Goal: Find specific page/section: Find specific page/section

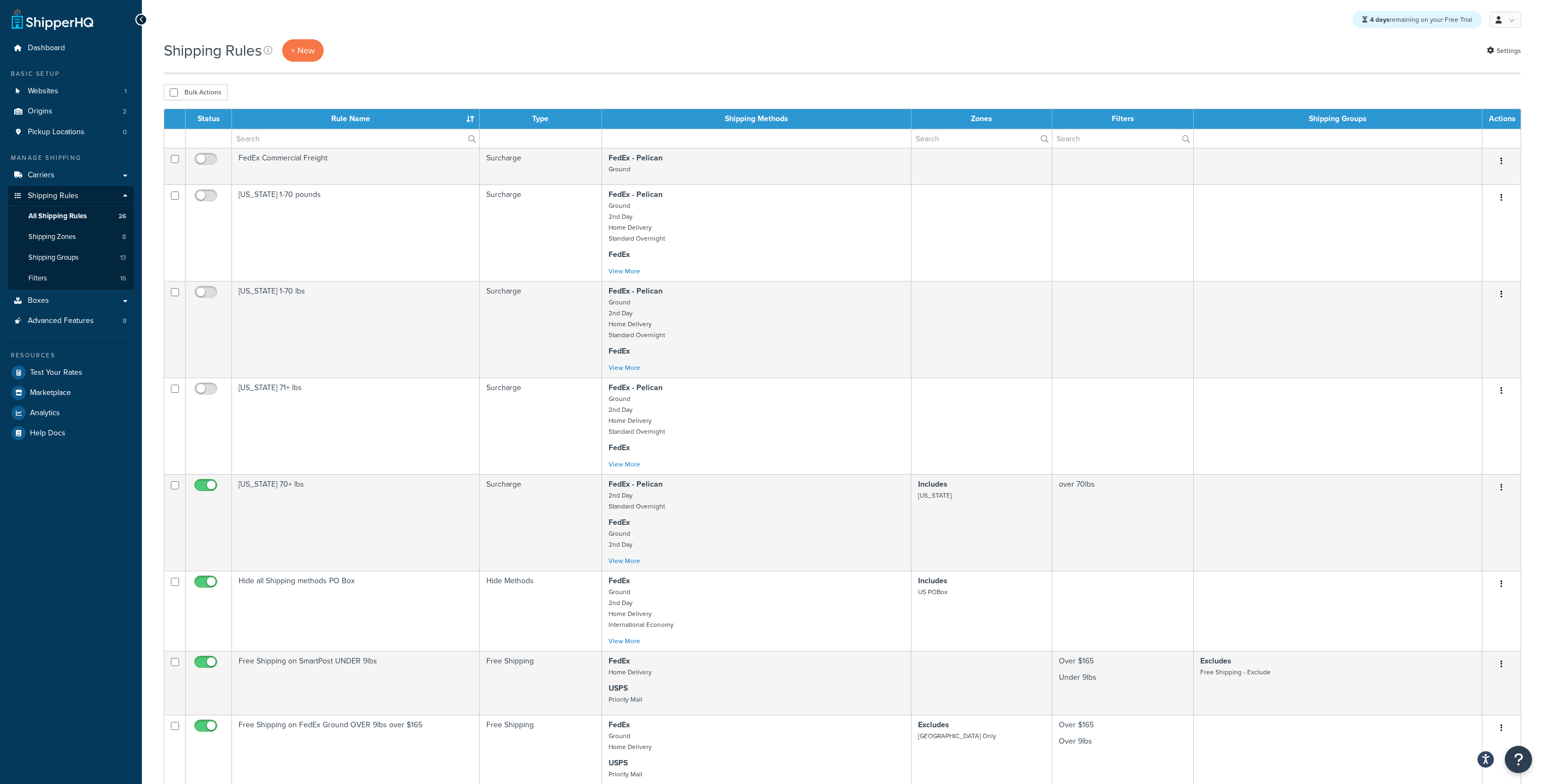
select select "50"
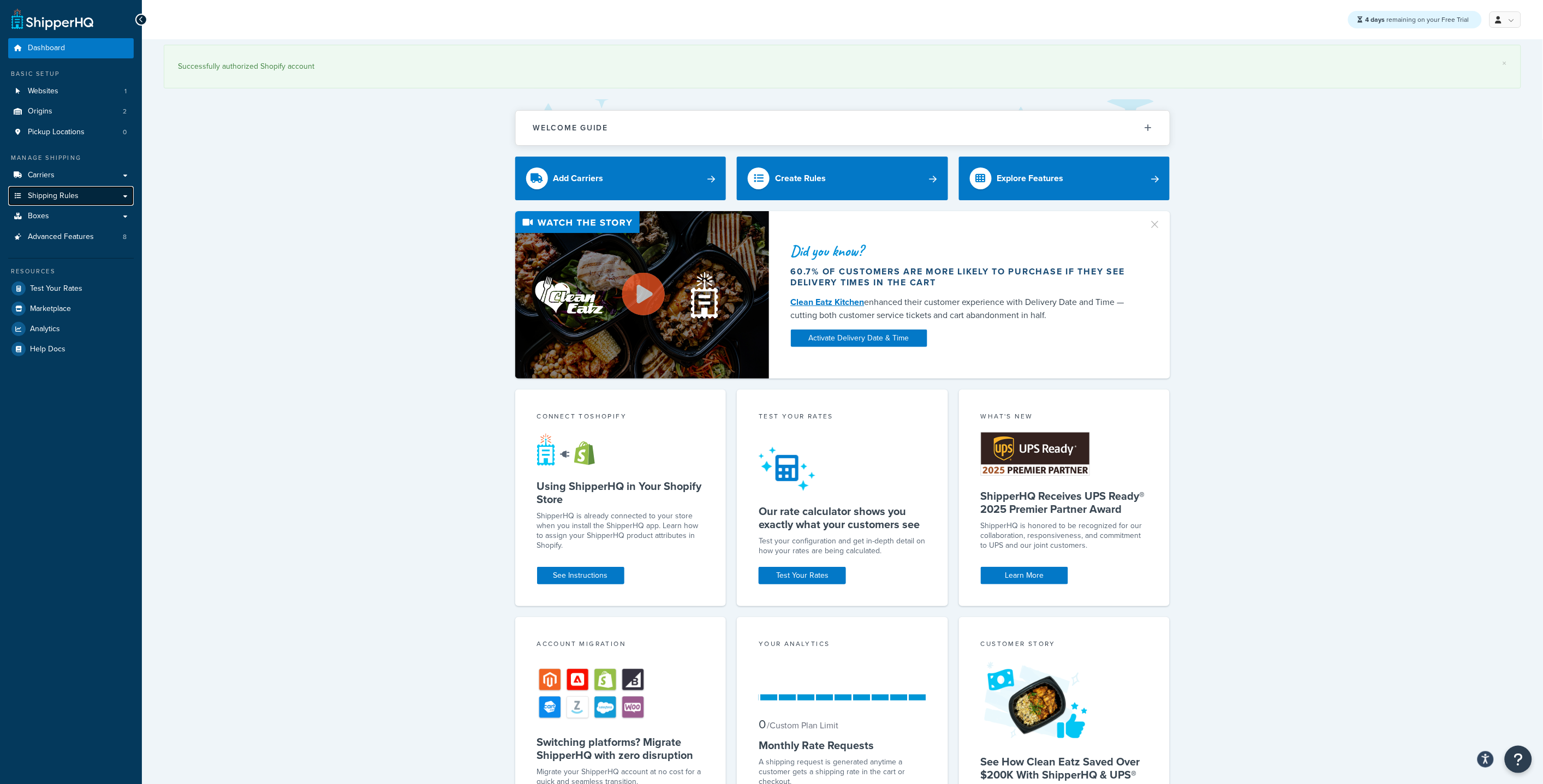
click at [70, 198] on span "Shipping Rules" at bounding box center [53, 196] width 51 height 9
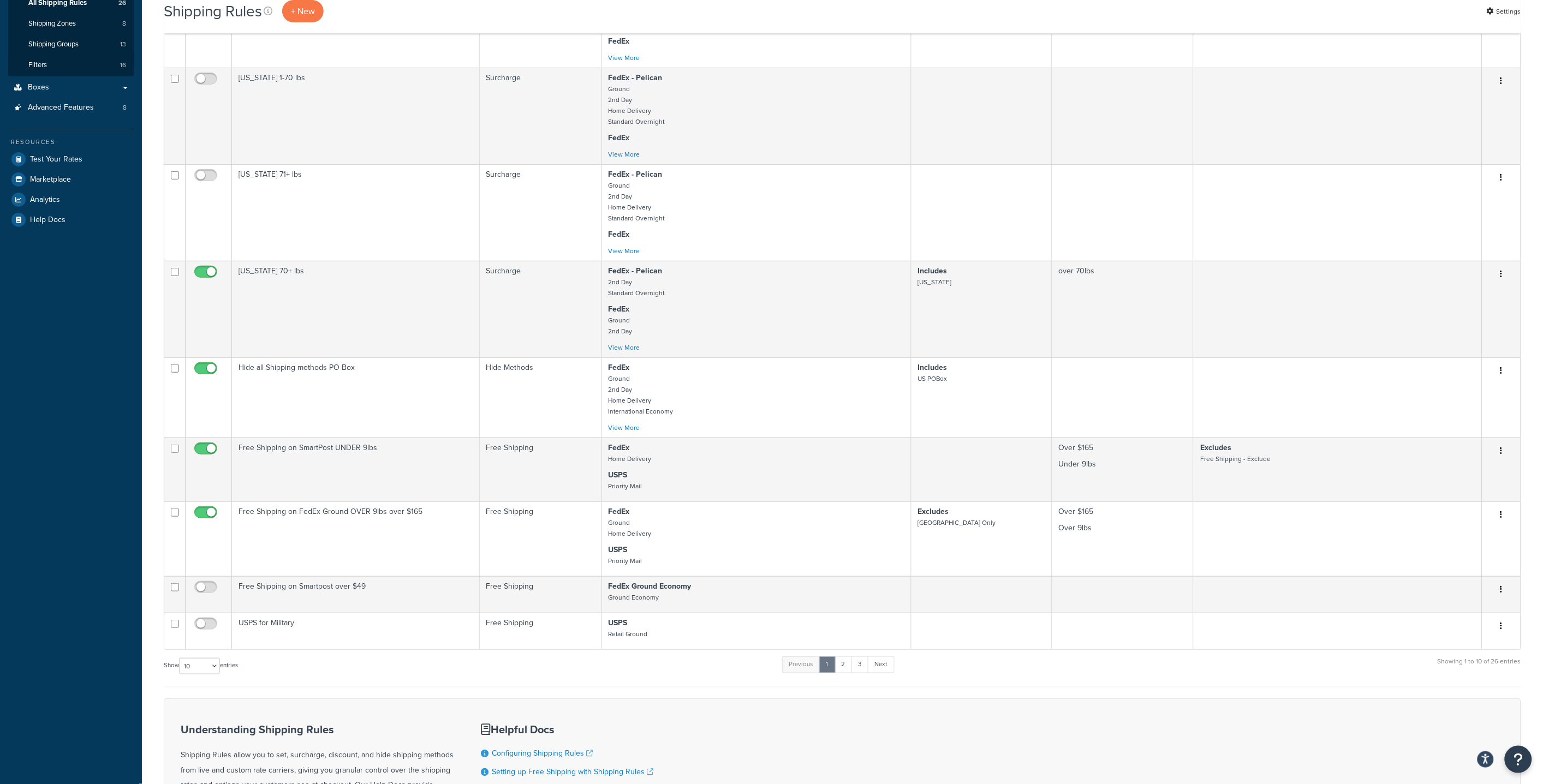
scroll to position [214, 0]
click at [197, 662] on select "10 15 25 50 100 1000" at bounding box center [199, 665] width 41 height 16
select select "50"
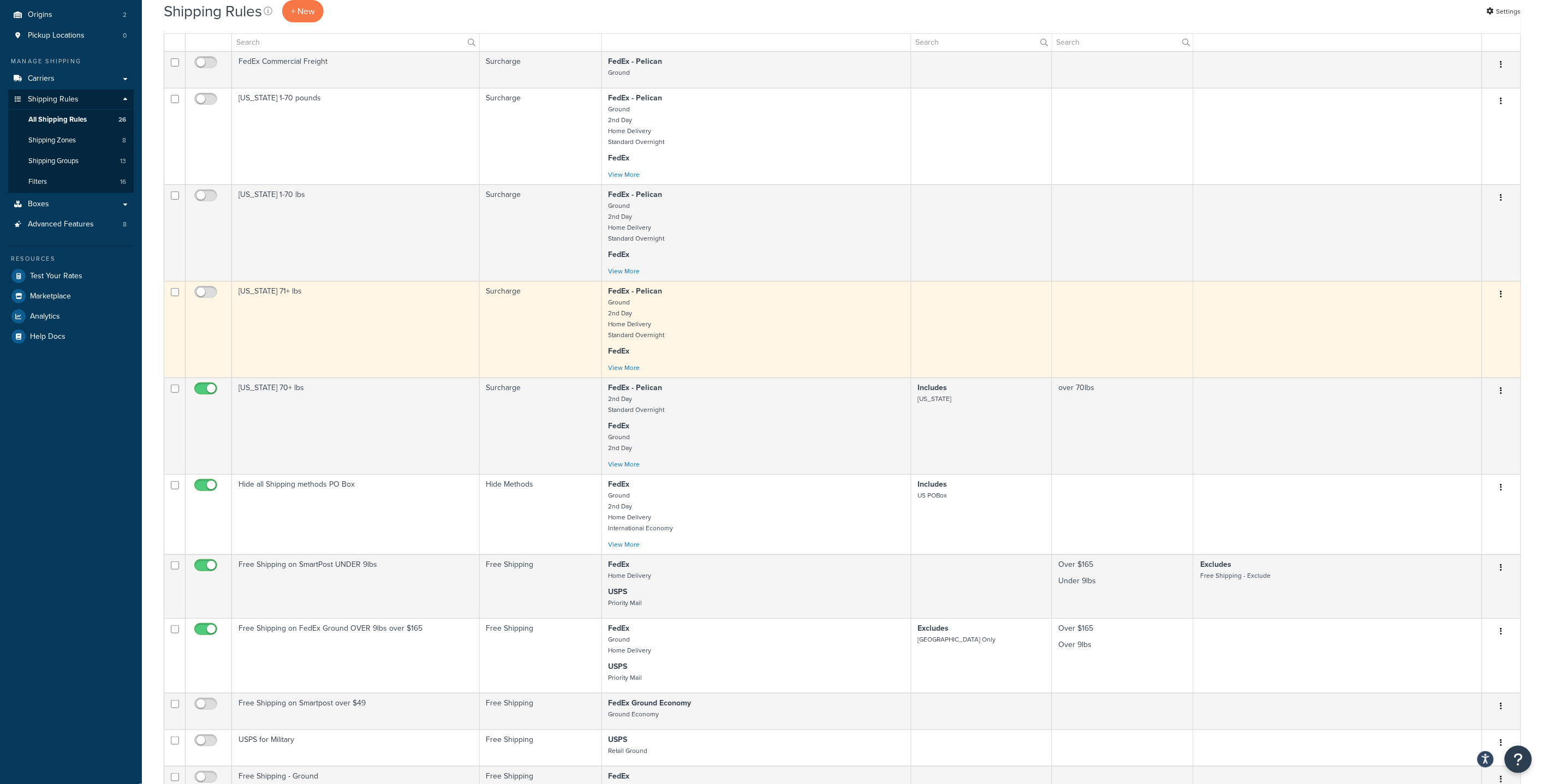
scroll to position [0, 0]
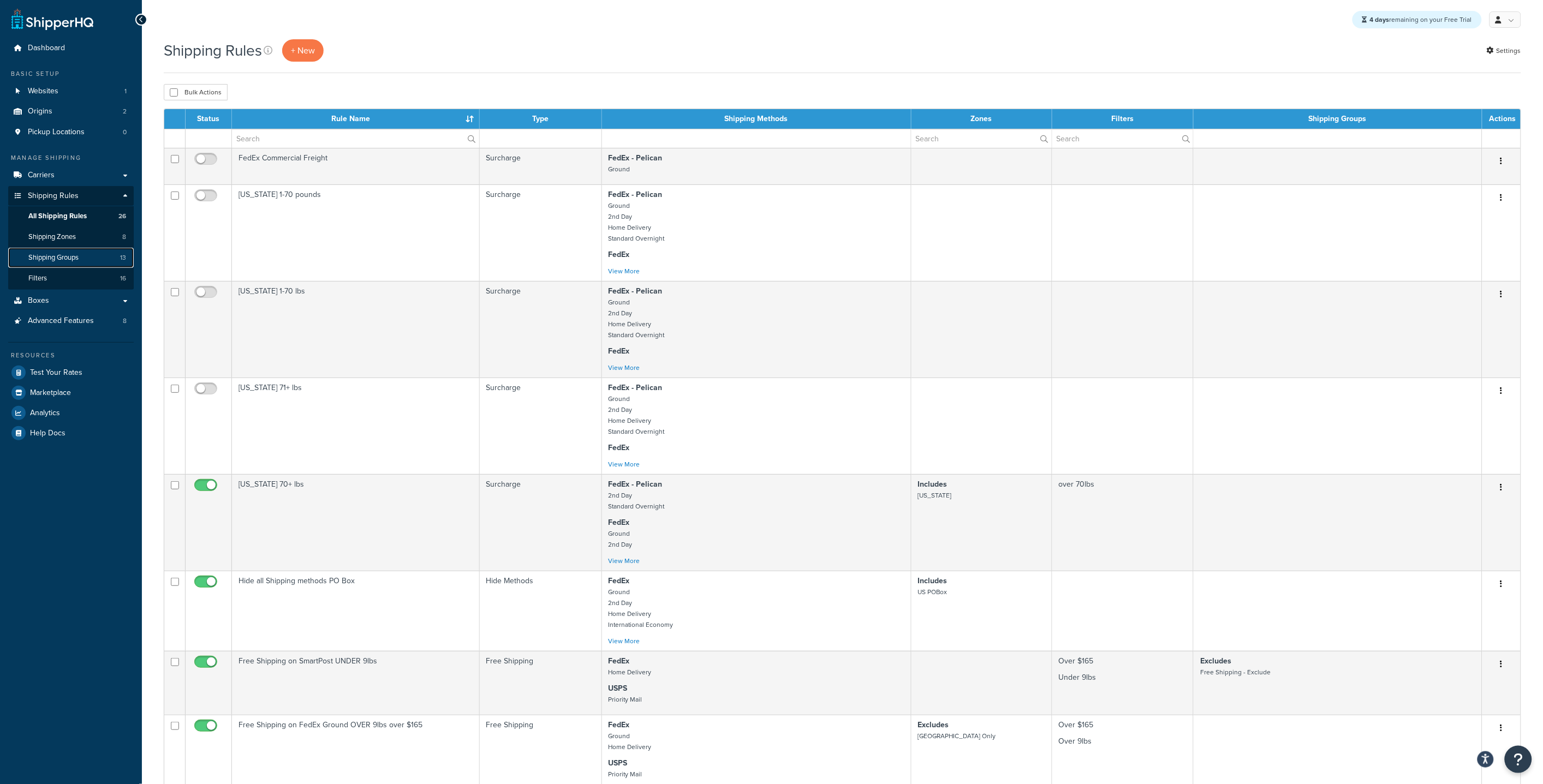
click at [53, 257] on span "Shipping Groups" at bounding box center [53, 257] width 50 height 9
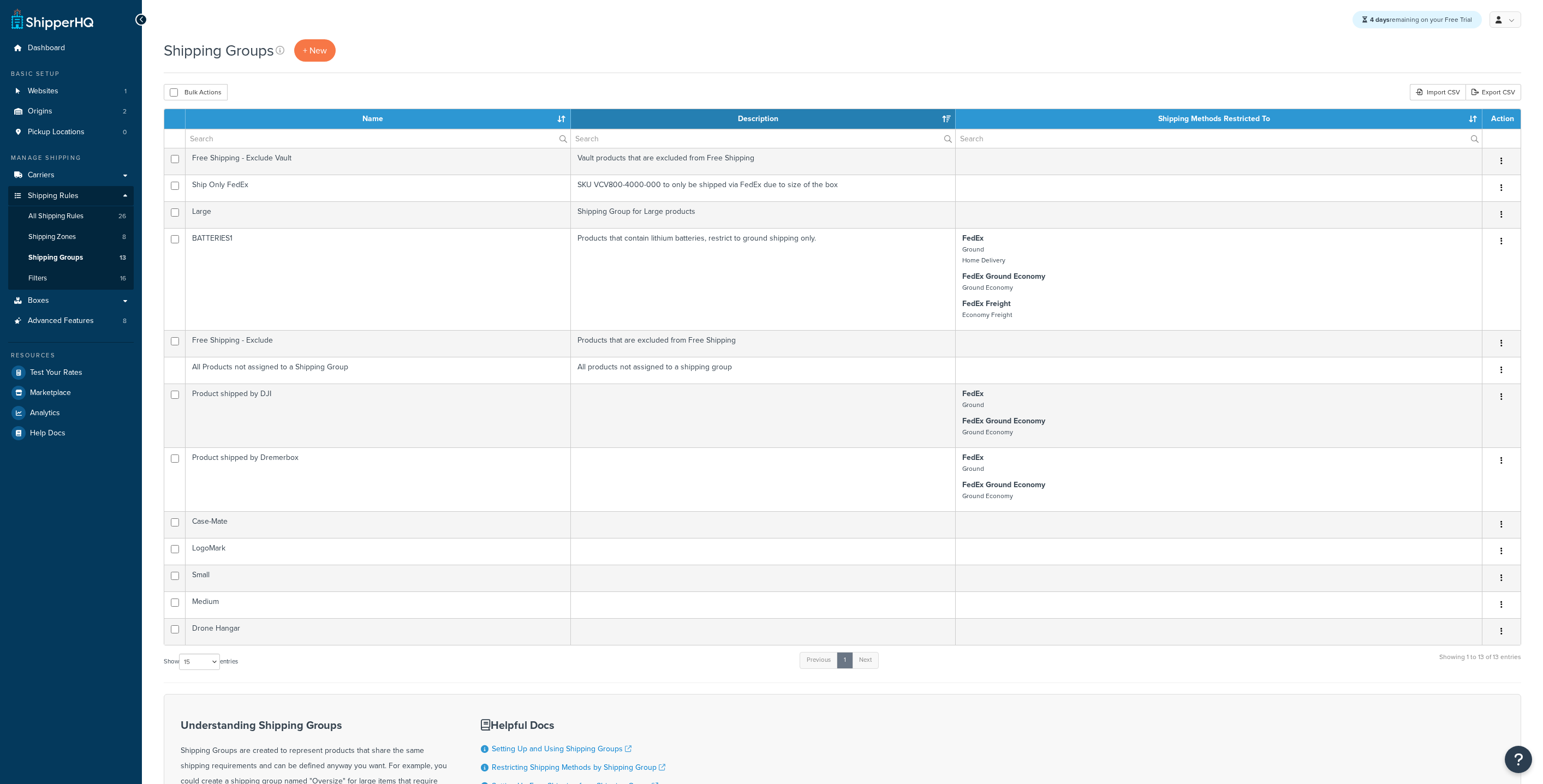
select select "15"
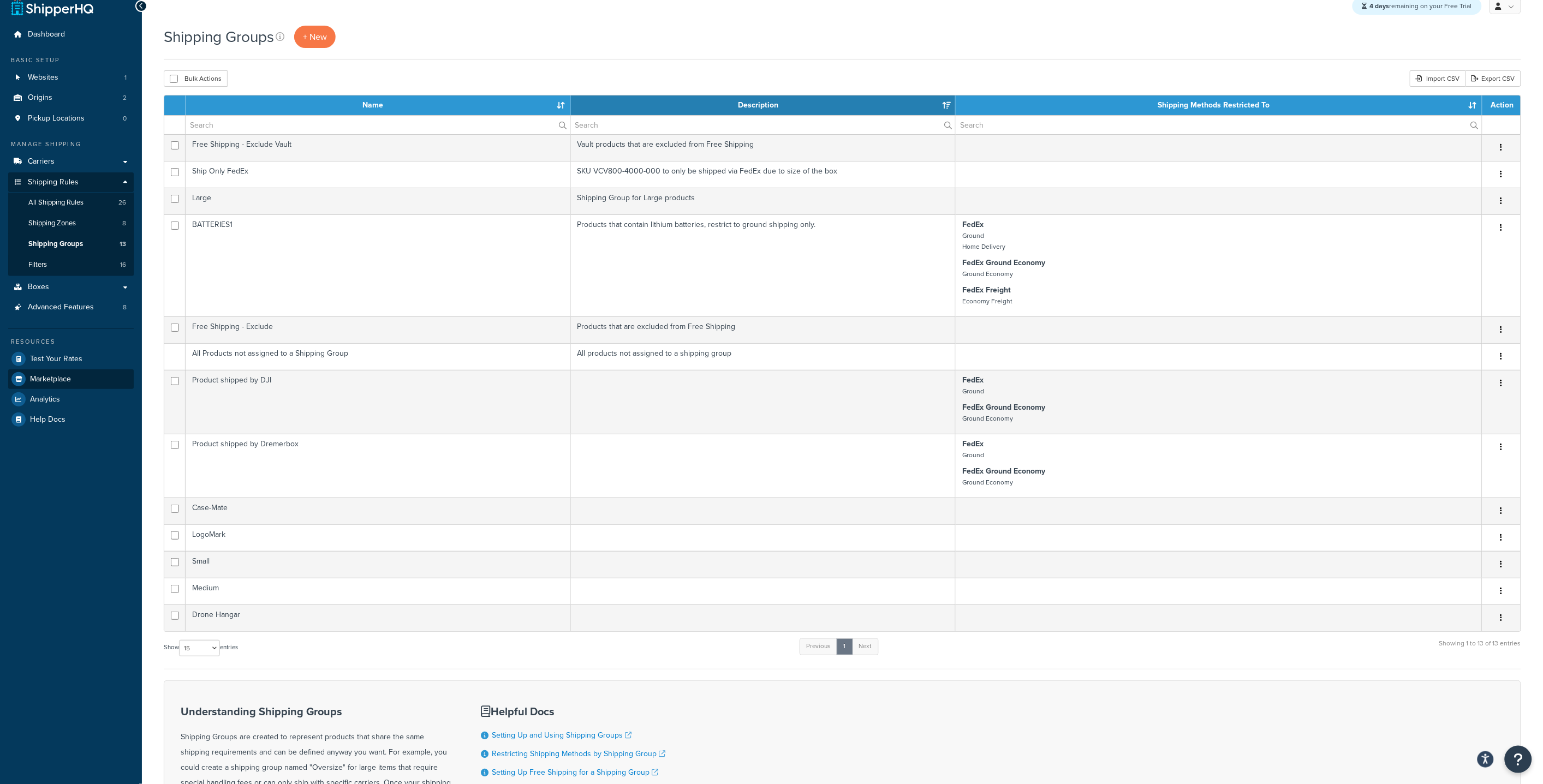
scroll to position [15, 0]
